Goal: Use online tool/utility: Utilize a website feature to perform a specific function

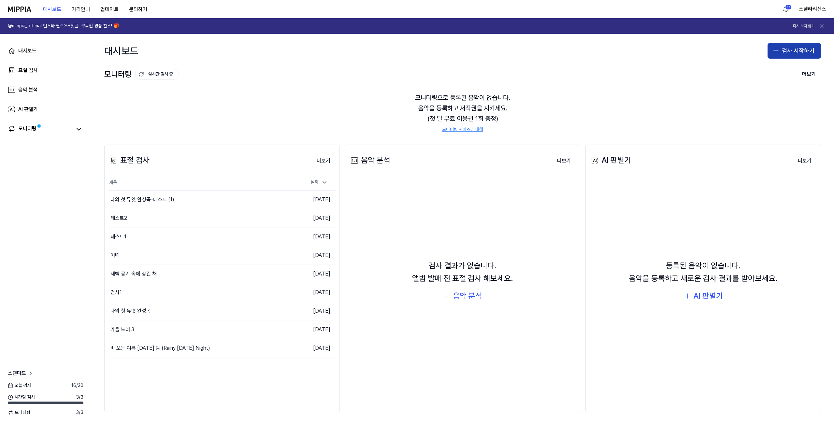
click at [794, 49] on button "검사 시작하기" at bounding box center [793, 51] width 53 height 16
click at [763, 72] on div "표절 검사" at bounding box center [768, 68] width 17 height 7
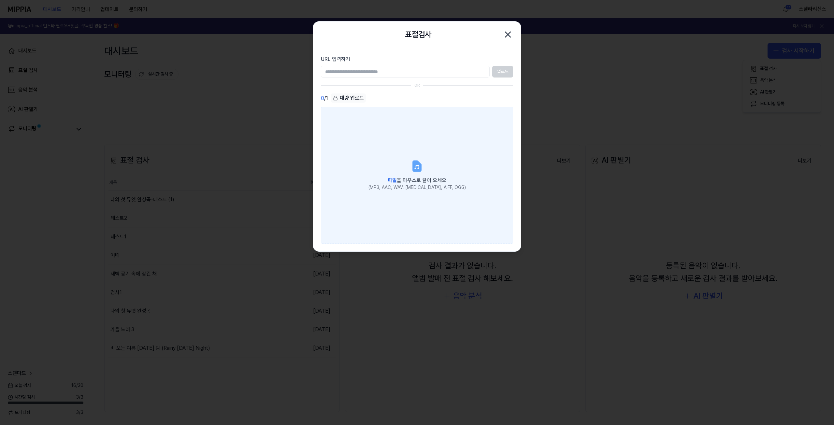
click at [423, 171] on label "파일 을 마우스로 끌어 오세요 (MP3, AAC, WAV, [MEDICAL_DATA], AIFF, OGG)" at bounding box center [417, 175] width 192 height 137
click at [0, 0] on input "파일 을 마우스로 끌어 오세요 (MP3, AAC, WAV, [MEDICAL_DATA], AIFF, OGG)" at bounding box center [0, 0] width 0 height 0
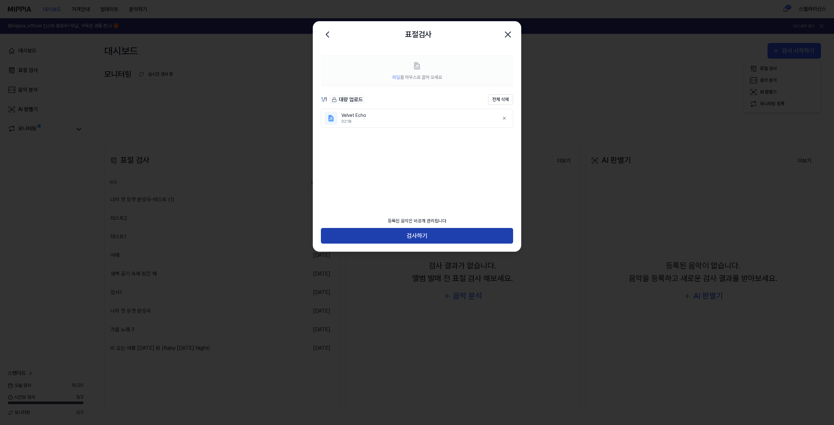
click at [411, 235] on button "검사하기" at bounding box center [417, 236] width 192 height 16
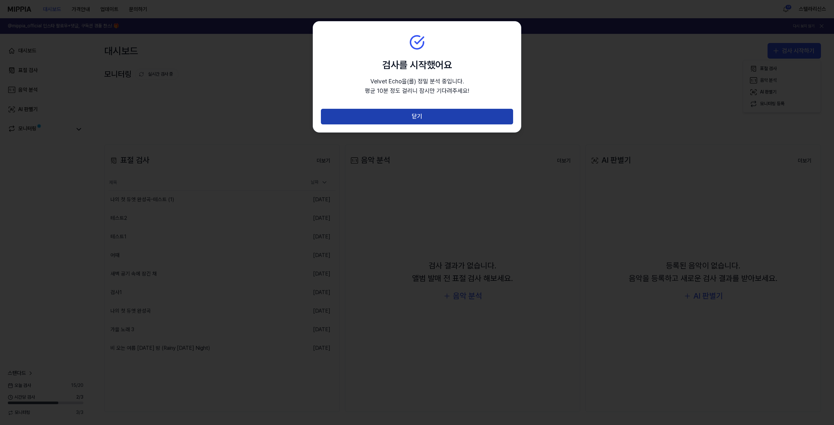
click at [468, 115] on button "닫기" at bounding box center [417, 117] width 192 height 16
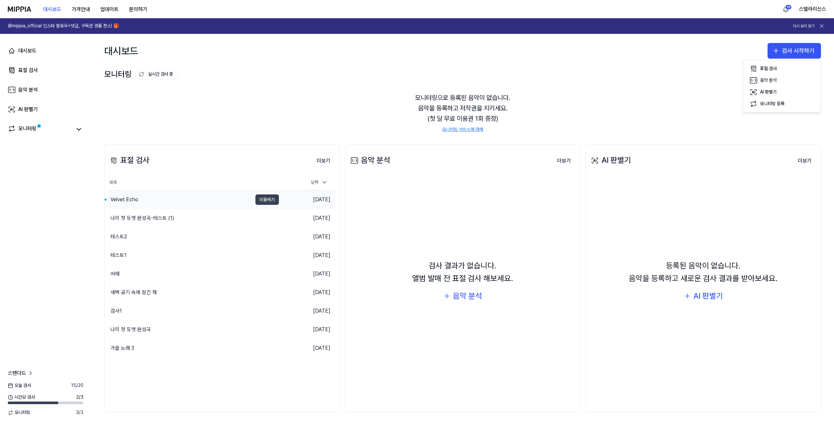
click at [261, 204] on button "이동하기" at bounding box center [266, 199] width 23 height 10
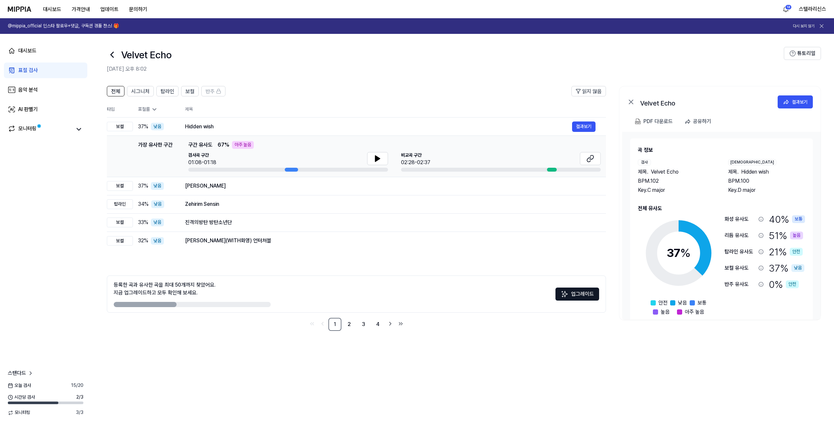
click at [764, 368] on div "전체 시그니처 탑라인 보컬 반주 읽지 않음 전체 시그니처 탑라인 보컬 반주 타입 표절률 제목 표절률 읽지 않음 보컬 37 % 낮음 Hidden…" at bounding box center [462, 251] width 742 height 345
click at [16, 50] on link "대시보드" at bounding box center [45, 51] width 83 height 16
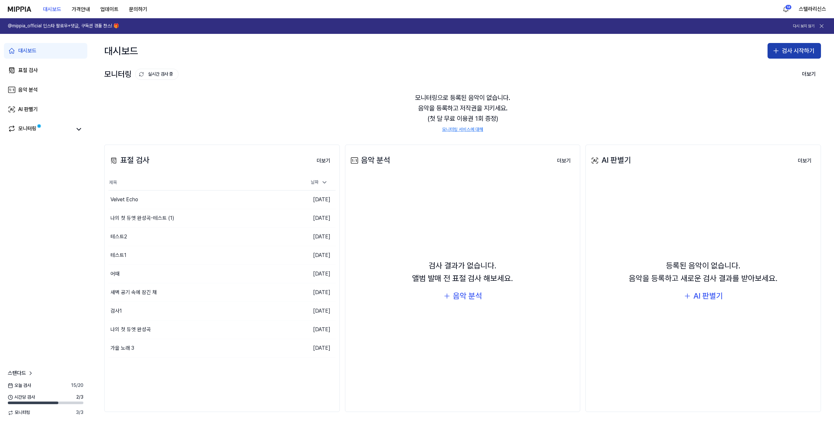
click at [804, 51] on button "검사 시작하기" at bounding box center [793, 51] width 53 height 16
click at [772, 70] on div "표절 검사" at bounding box center [768, 68] width 17 height 7
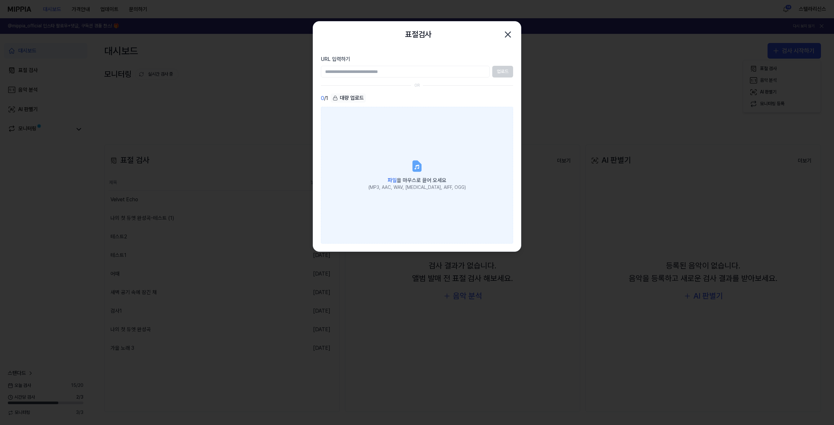
click at [448, 148] on label "파일 을 마우스로 끌어 오세요 (MP3, AAC, WAV, [MEDICAL_DATA], AIFF, OGG)" at bounding box center [417, 175] width 192 height 137
click at [0, 0] on input "파일 을 마우스로 끌어 오세요 (MP3, AAC, WAV, [MEDICAL_DATA], AIFF, OGG)" at bounding box center [0, 0] width 0 height 0
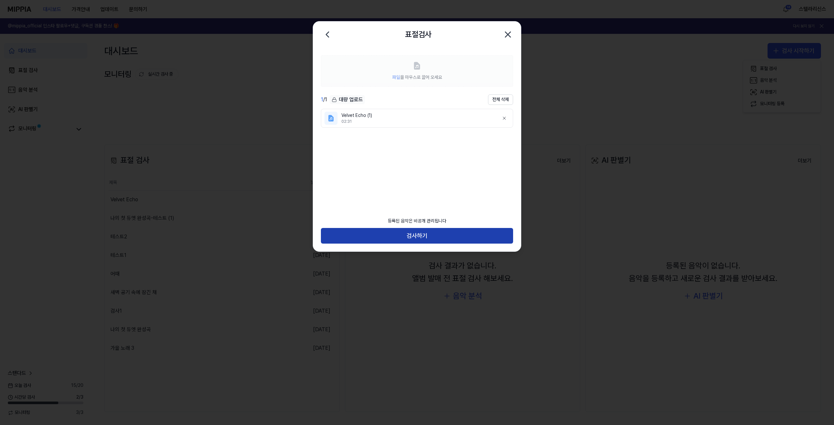
click at [416, 232] on button "검사하기" at bounding box center [417, 236] width 192 height 16
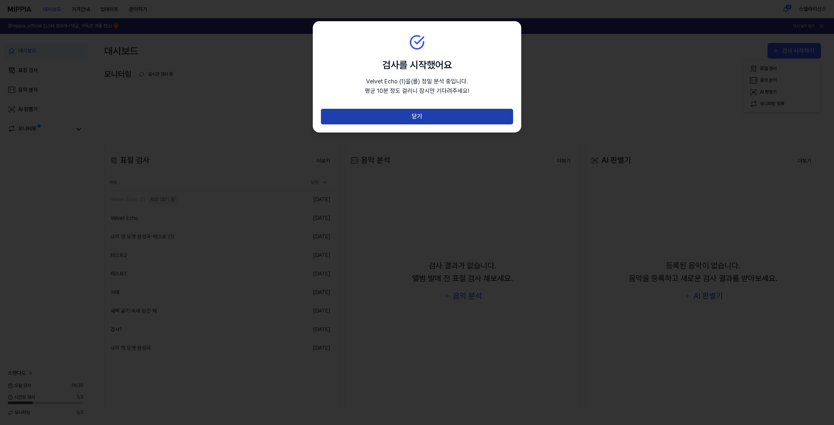
click at [461, 118] on button "닫기" at bounding box center [417, 117] width 192 height 16
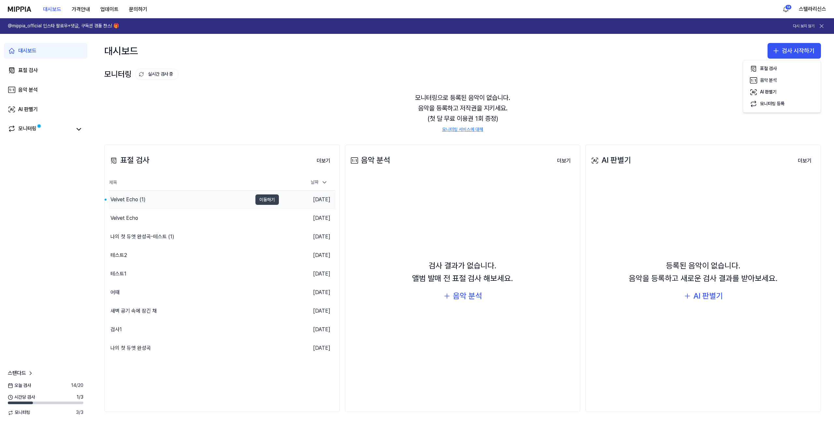
click at [276, 201] on button "이동하기" at bounding box center [266, 199] width 23 height 10
click at [257, 198] on button "이동하기" at bounding box center [266, 199] width 23 height 10
